Goal: Task Accomplishment & Management: Use online tool/utility

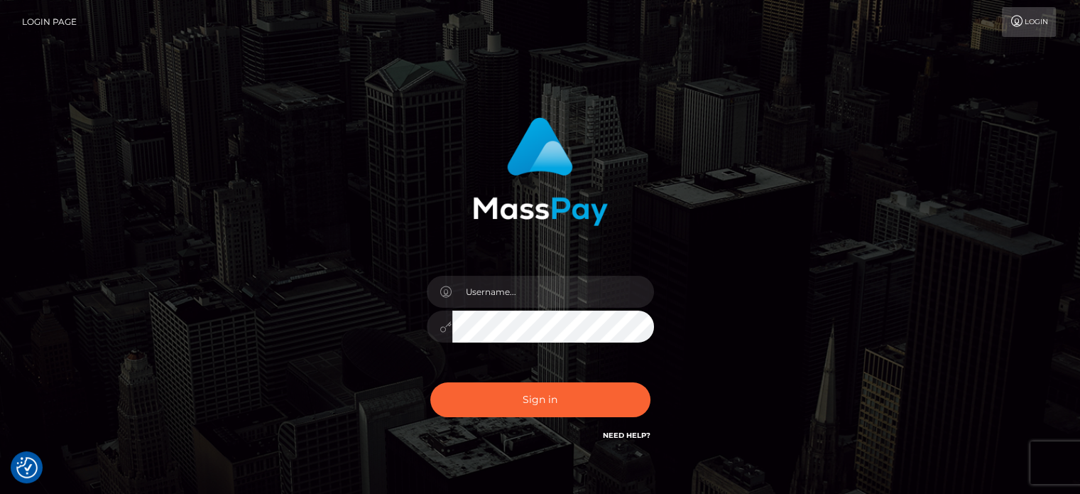
checkbox input "true"
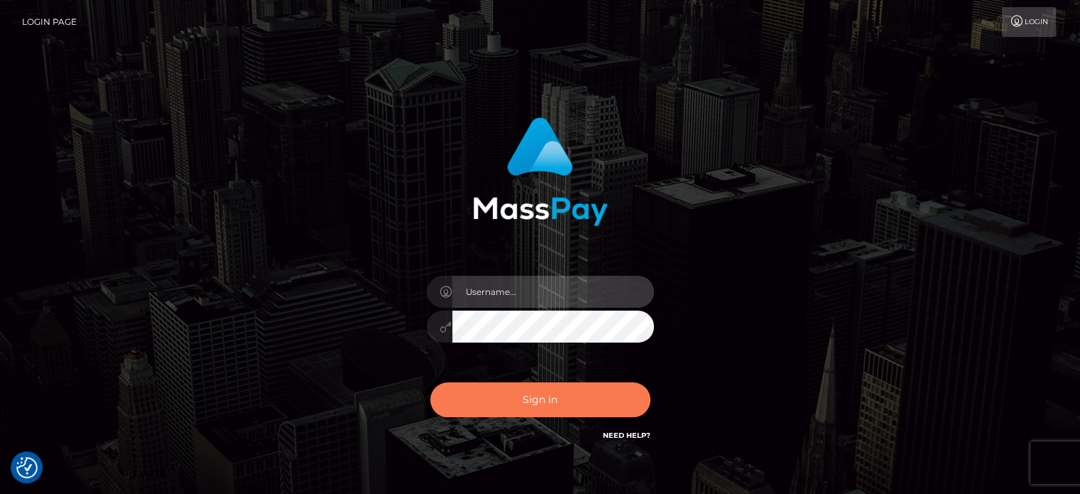
type input "kristy.ai"
click at [523, 404] on button "Sign in" at bounding box center [540, 399] width 220 height 35
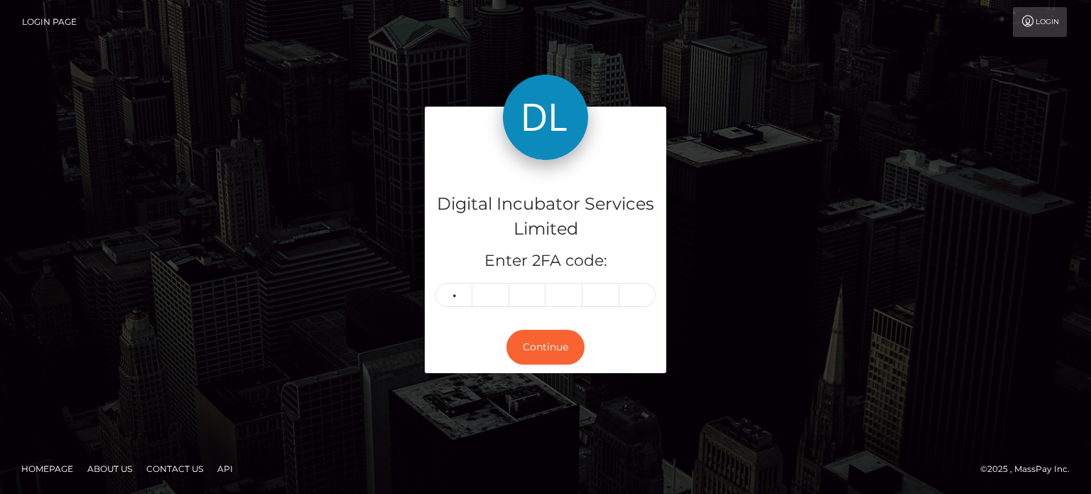
type input "1"
type input "9"
type input "6"
type input "2"
type input "0"
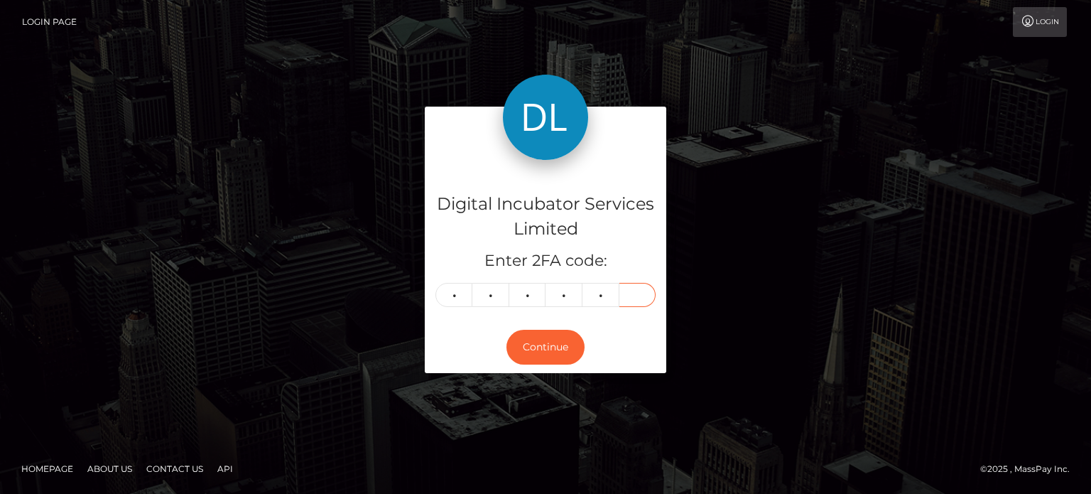
type input "9"
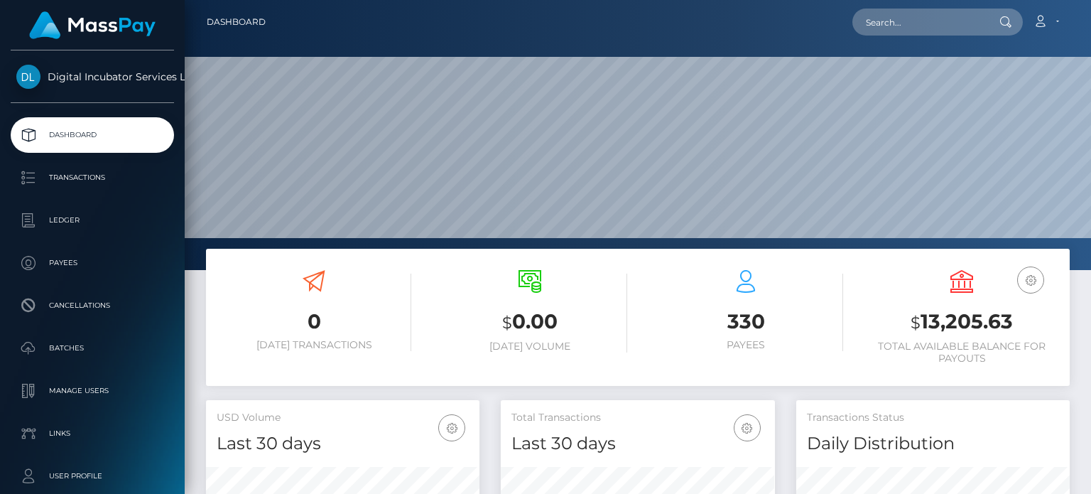
scroll to position [251, 273]
click at [922, 24] on input "text" at bounding box center [919, 22] width 134 height 27
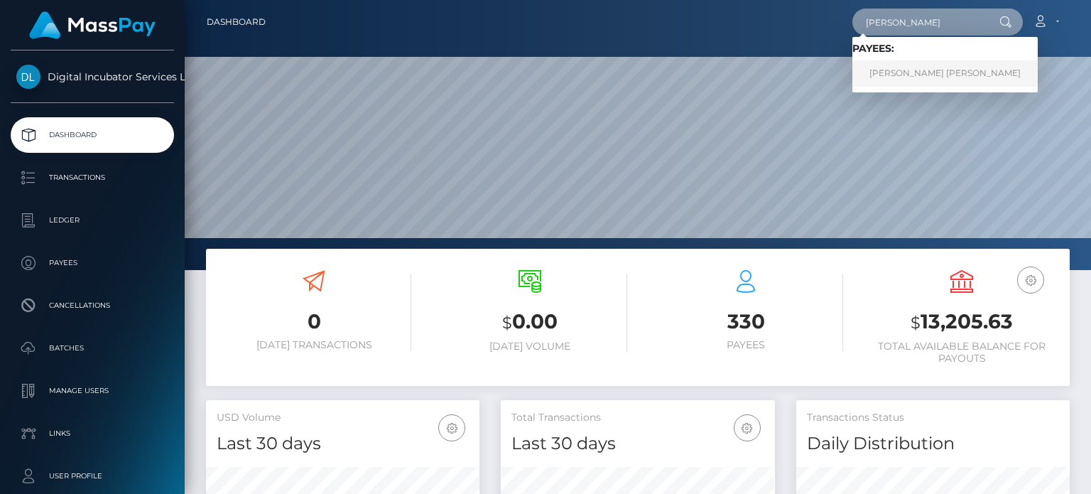
type input "Juan"
click at [960, 73] on link "Juan David Arroyave Garcia" at bounding box center [944, 73] width 185 height 26
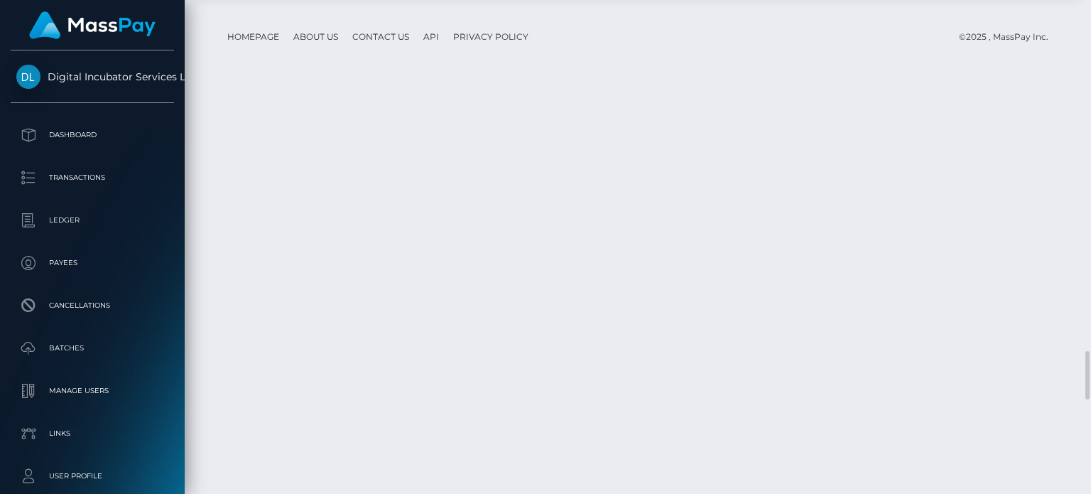
scroll to position [3480, 0]
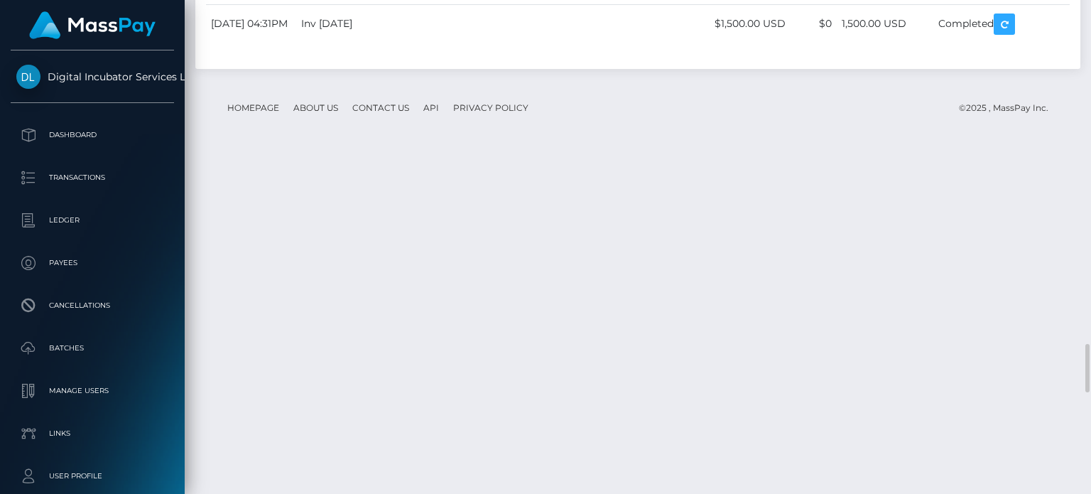
drag, startPoint x: 455, startPoint y: 207, endPoint x: 339, endPoint y: 209, distance: 116.5
copy tr "inv16 August 10/25"
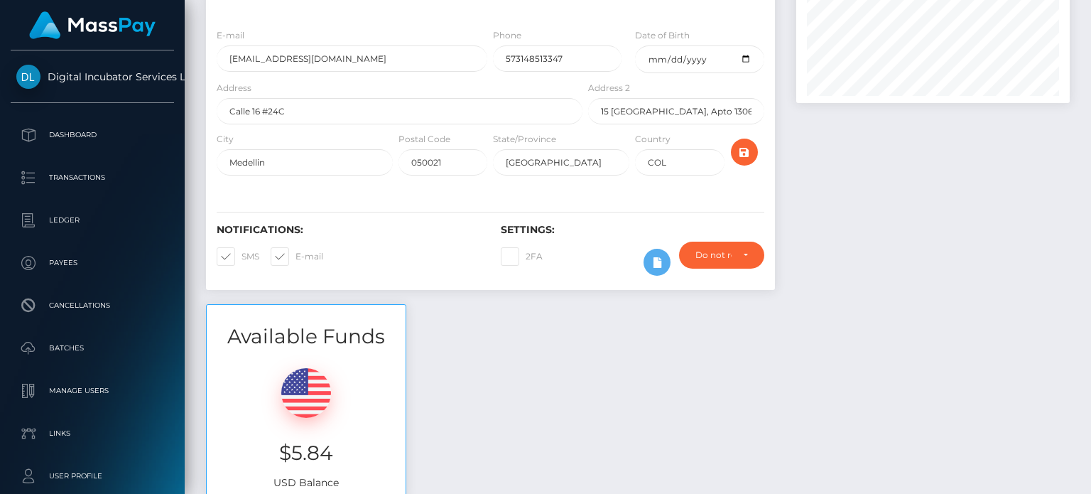
scroll to position [0, 0]
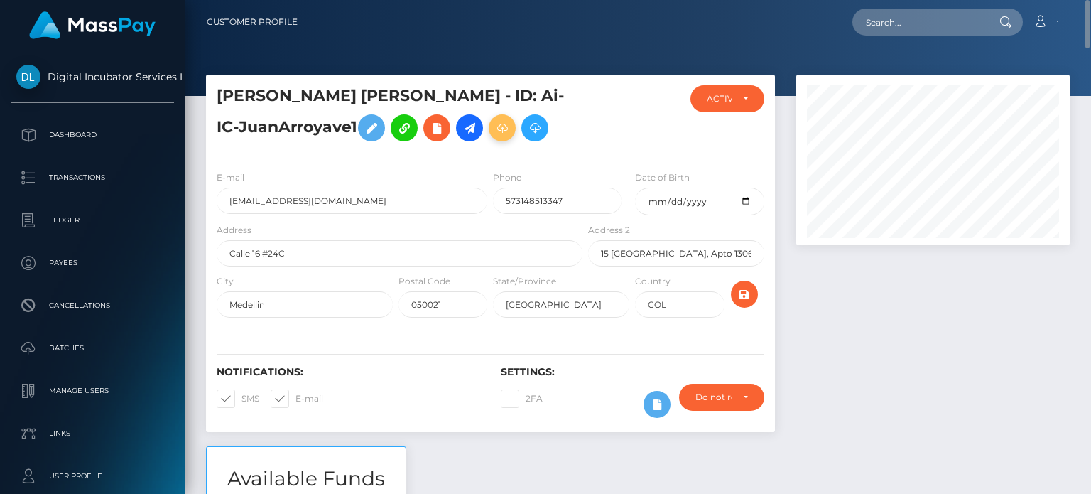
click at [494, 132] on icon at bounding box center [502, 128] width 17 height 18
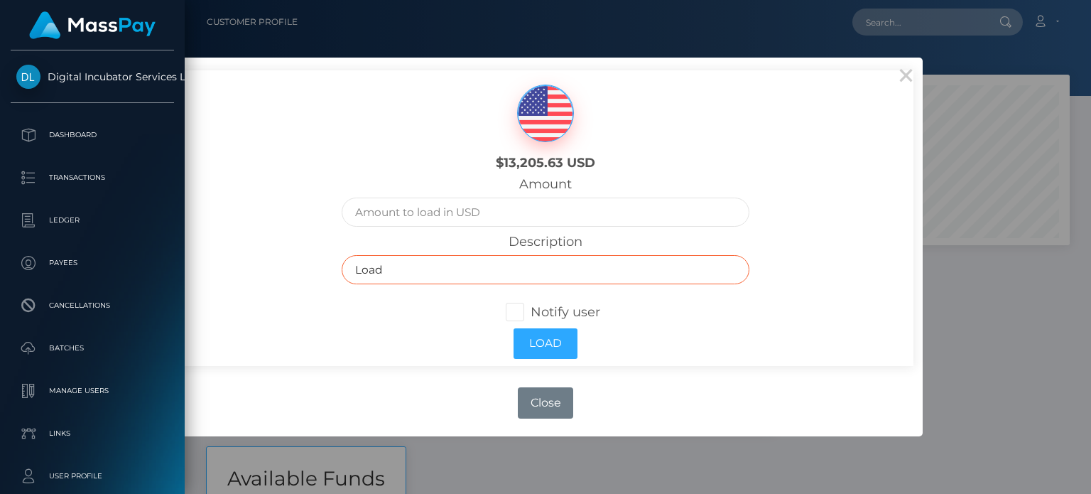
drag, startPoint x: 467, startPoint y: 268, endPoint x: 308, endPoint y: 266, distance: 159.1
click at [308, 266] on div "$13,205.63 USD Amount Description Load Notify user Load" at bounding box center [545, 217] width 735 height 295
paste input "inv16 August 10/25"
click at [406, 272] on input "inv16 August 10/25" at bounding box center [546, 269] width 408 height 29
click at [506, 278] on input "inv13 September 10/25" at bounding box center [546, 269] width 408 height 29
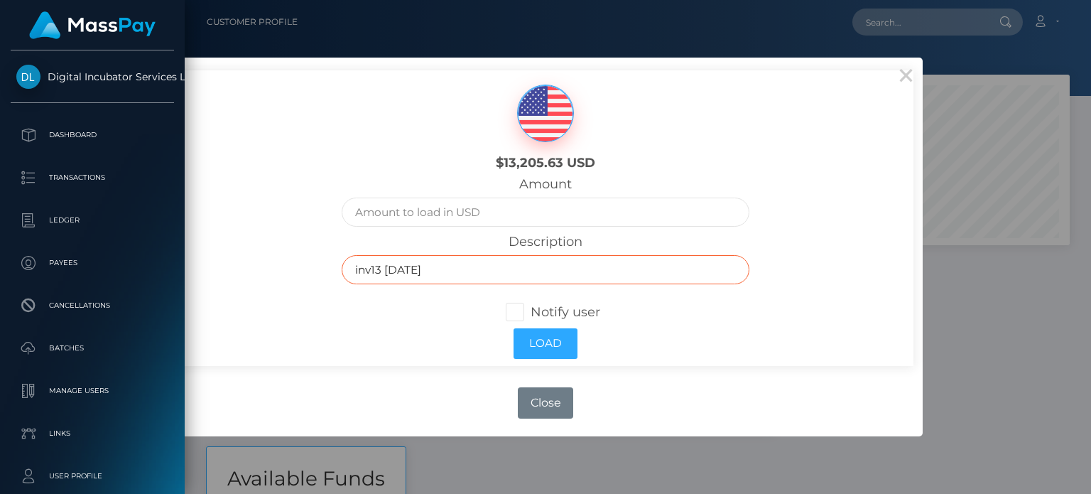
type input "inv13 September 10/25"
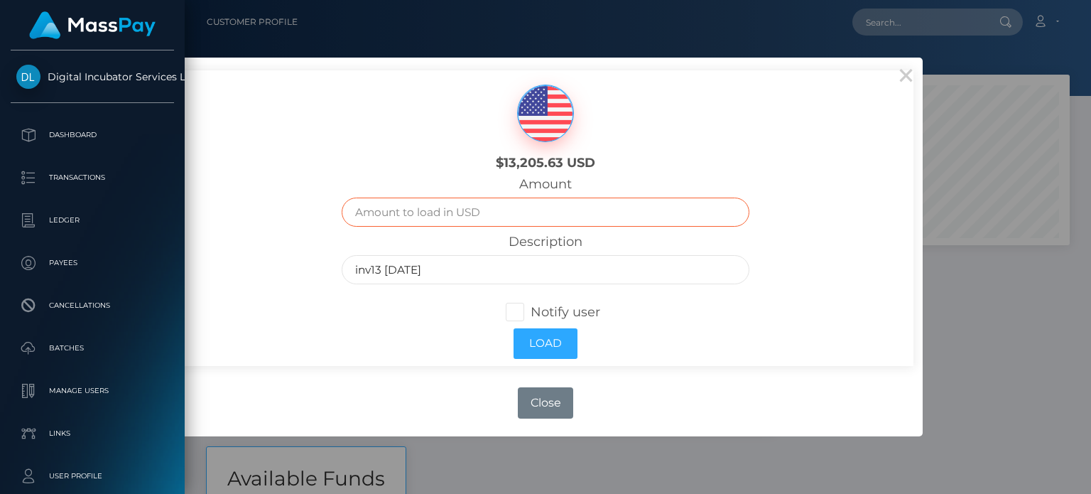
click at [391, 207] on input "text" at bounding box center [546, 211] width 408 height 29
click at [447, 212] on input "text" at bounding box center [546, 211] width 408 height 29
type input "1500.00"
click at [724, 359] on div "Load" at bounding box center [545, 343] width 429 height 45
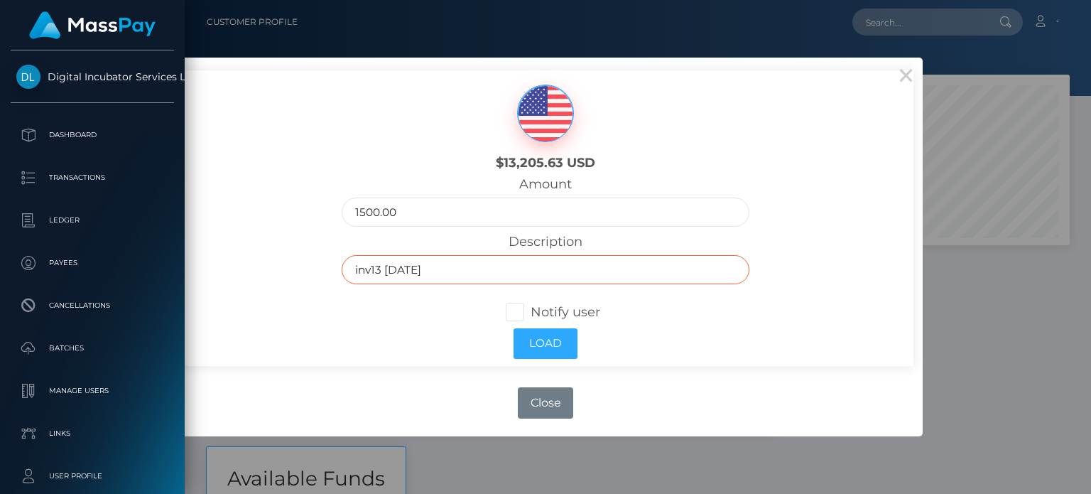
click at [391, 268] on input "inv13 September 10/25" at bounding box center [546, 269] width 408 height 29
type input "inv#13 [DATE]"
click at [530, 310] on span at bounding box center [530, 312] width 0 height 16
click at [518, 310] on input "Notify user" at bounding box center [520, 310] width 9 height 9
checkbox input "true"
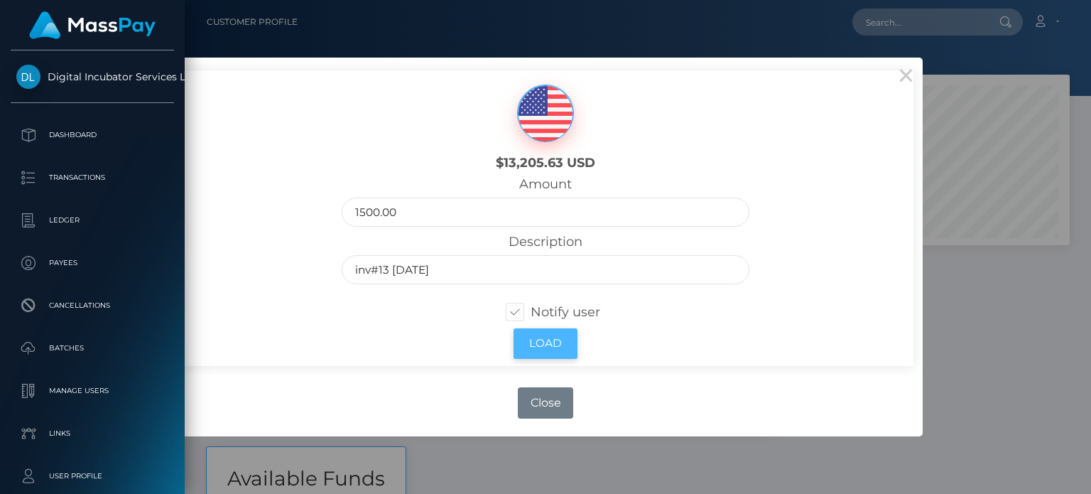
click at [534, 338] on button "Load" at bounding box center [545, 343] width 64 height 31
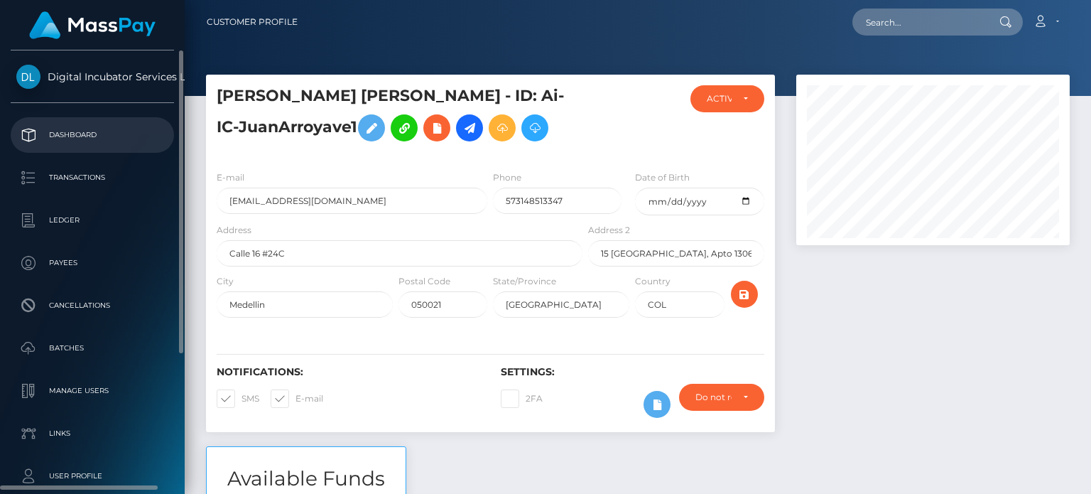
click at [74, 129] on p "Dashboard" at bounding box center [92, 134] width 152 height 21
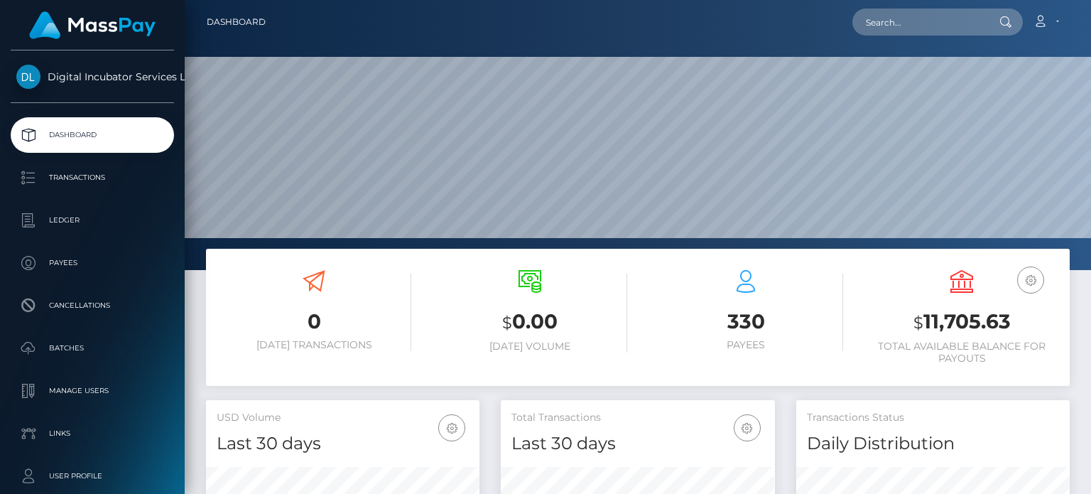
scroll to position [251, 273]
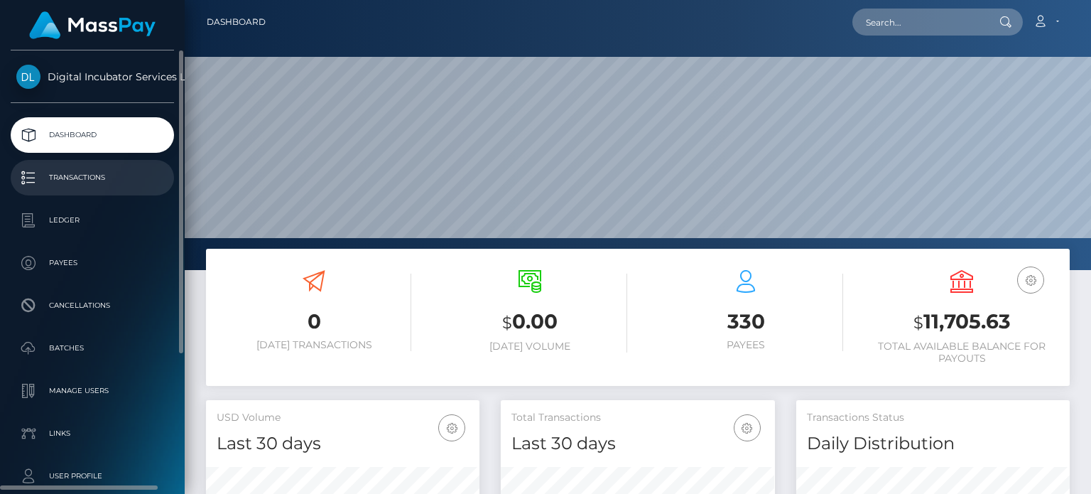
click at [97, 187] on p "Transactions" at bounding box center [92, 177] width 152 height 21
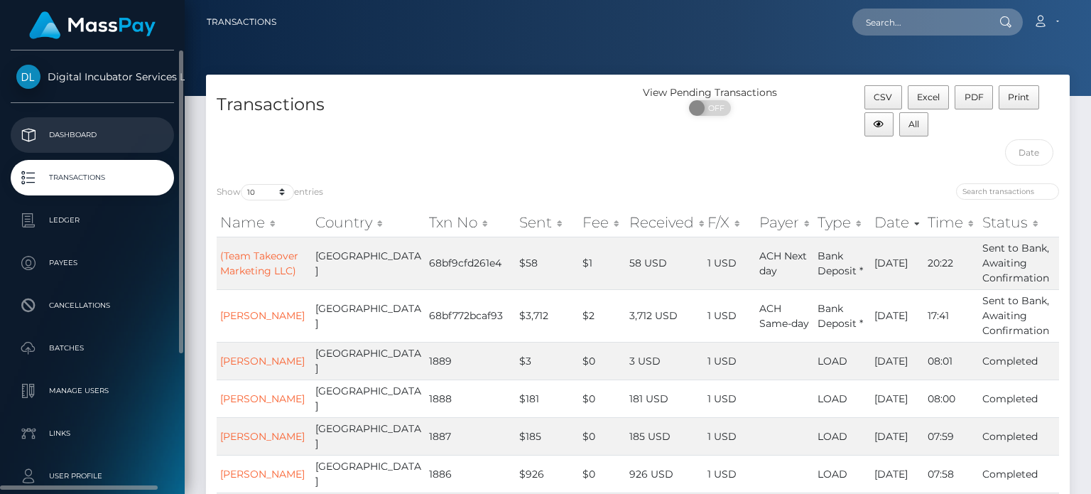
click at [85, 134] on p "Dashboard" at bounding box center [92, 134] width 152 height 21
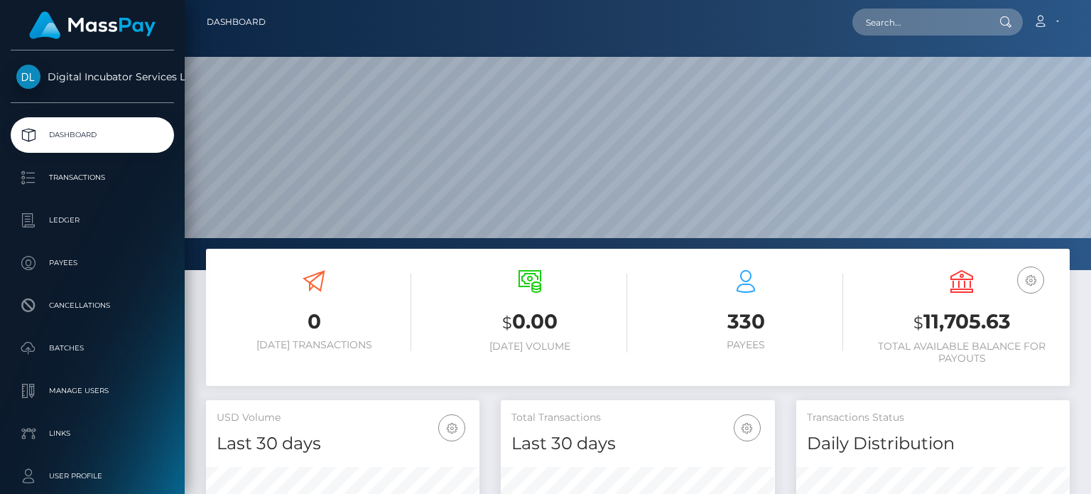
scroll to position [251, 273]
